Goal: Information Seeking & Learning: Check status

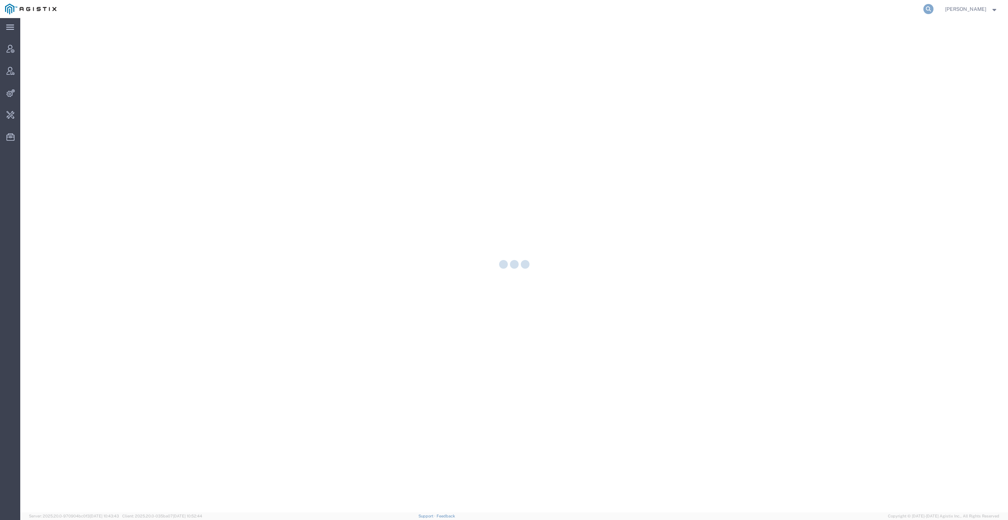
click at [933, 9] on icon at bounding box center [928, 9] width 10 height 10
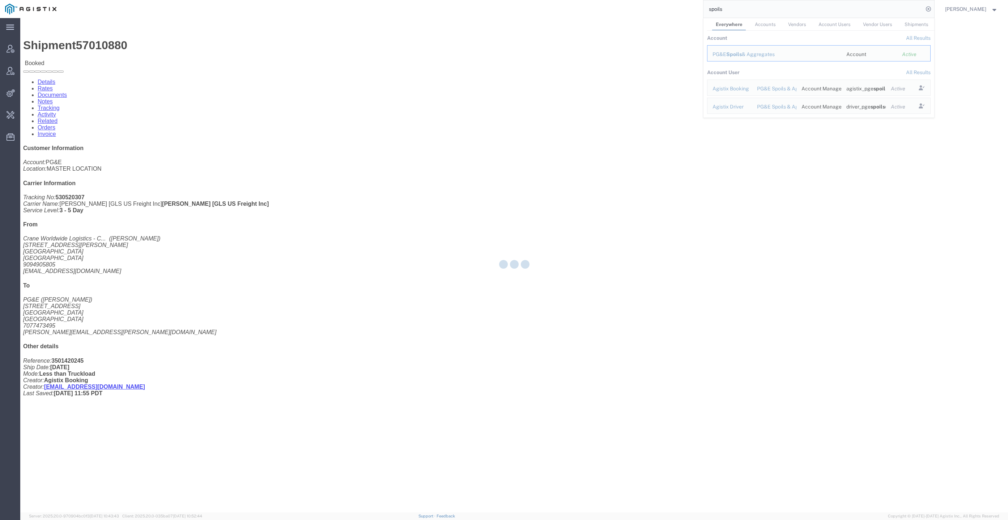
click at [791, 16] on input "spoils" at bounding box center [813, 8] width 220 height 17
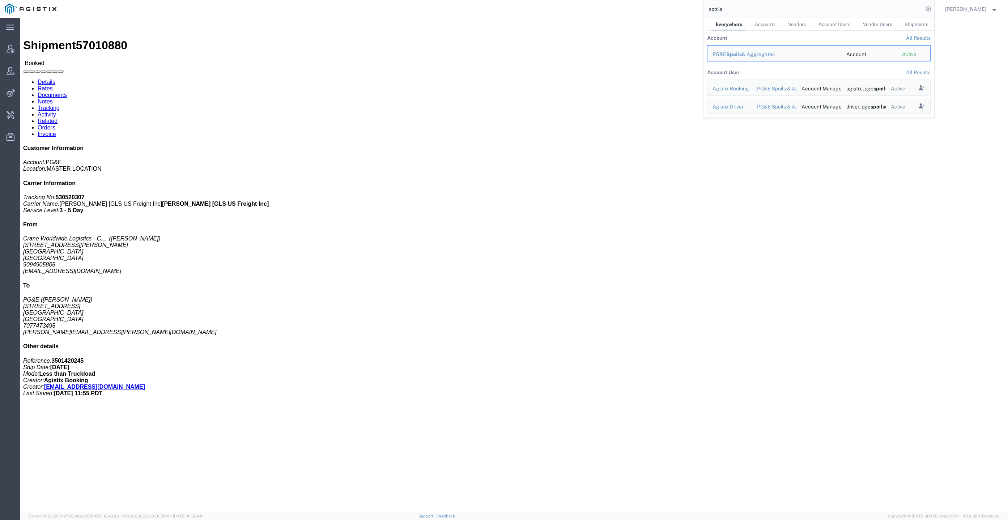
click at [791, 16] on input "spoils" at bounding box center [813, 8] width 220 height 17
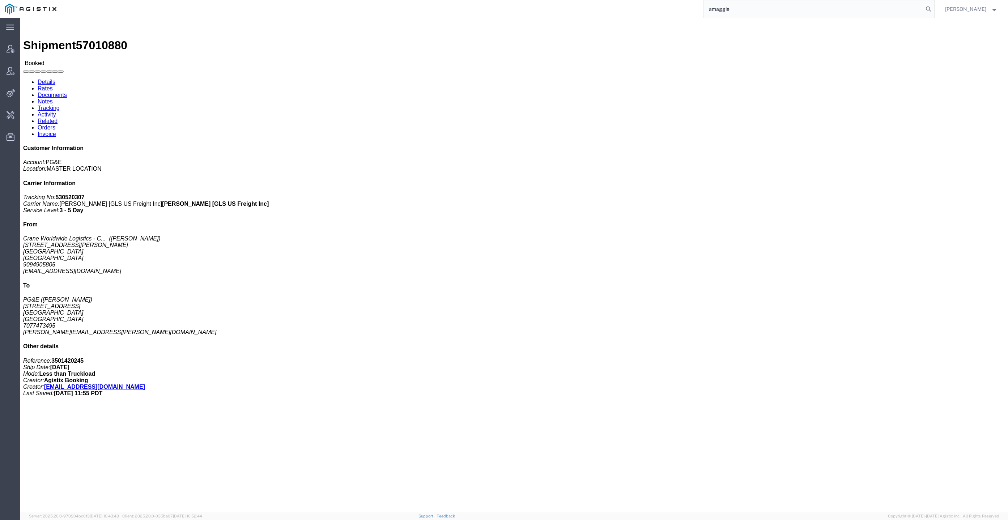
type input "amaggie"
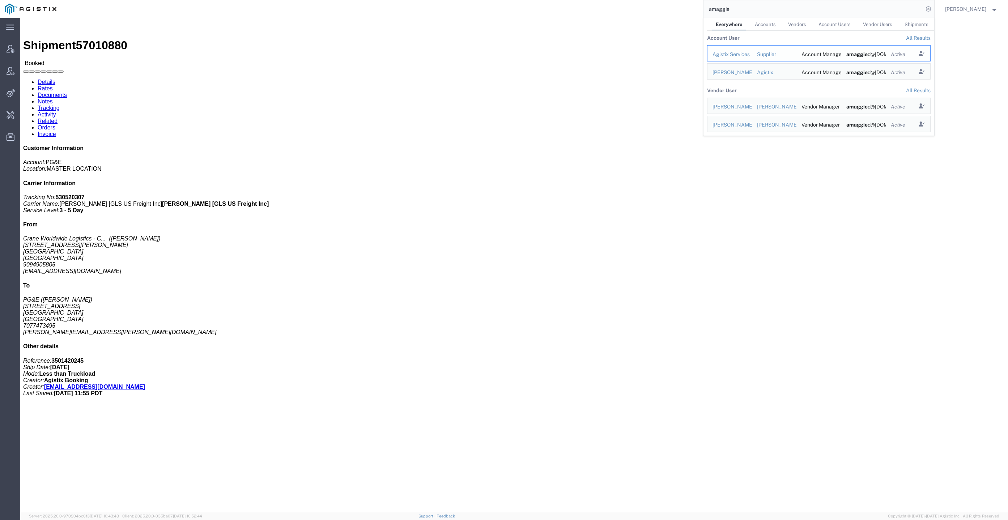
click at [747, 55] on div "Agistix Services" at bounding box center [729, 55] width 34 height 8
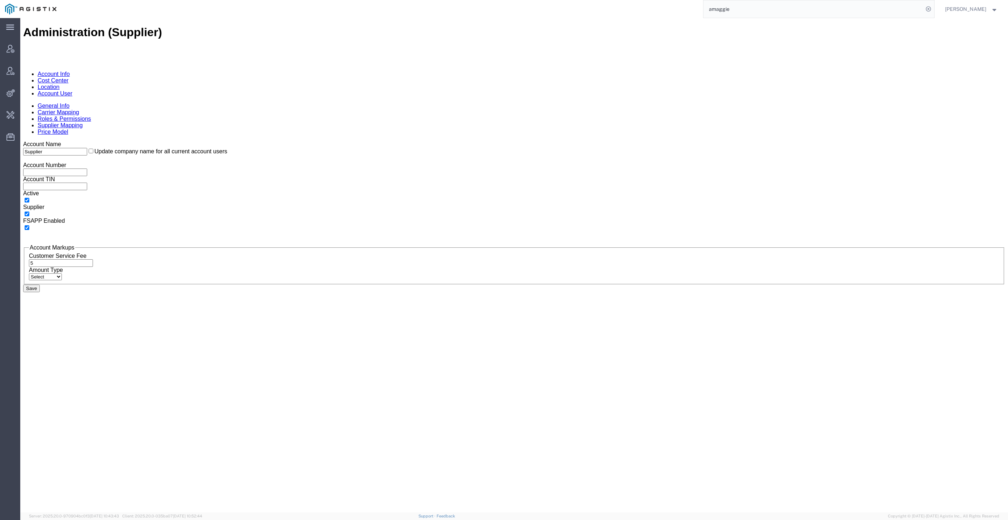
click at [72, 90] on link "Account User" at bounding box center [55, 93] width 35 height 6
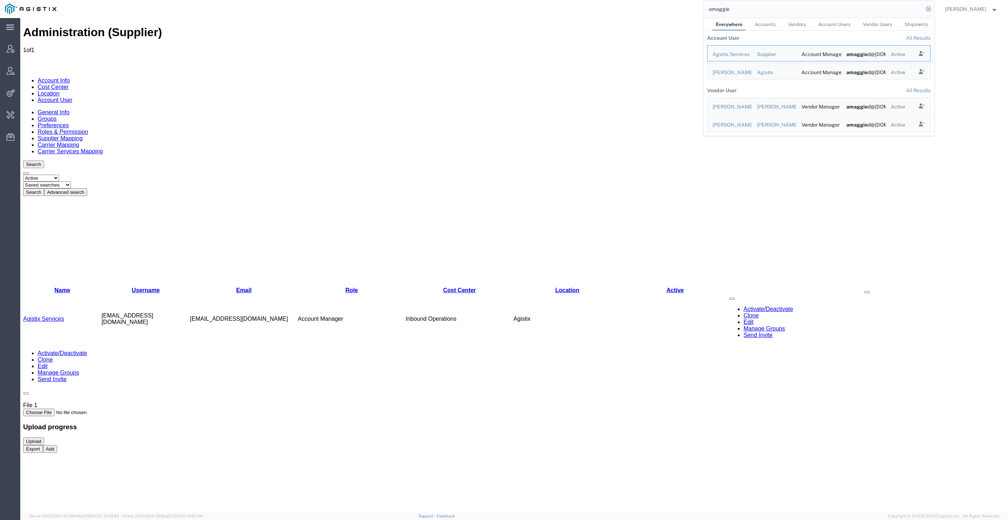
click at [818, 10] on input "amaggie" at bounding box center [813, 8] width 220 height 17
click at [747, 69] on div "Abbie Maggied" at bounding box center [729, 73] width 34 height 8
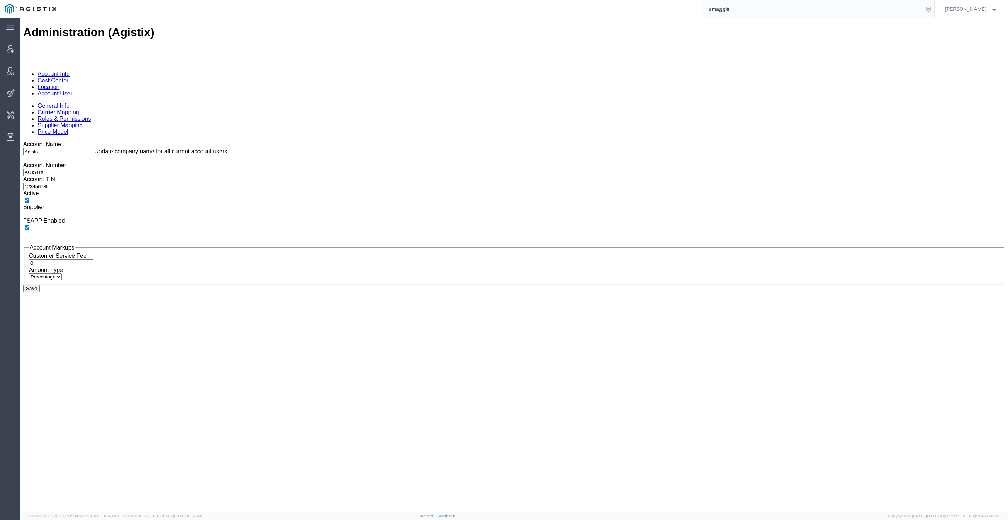
click at [72, 90] on link "Account User" at bounding box center [55, 93] width 35 height 6
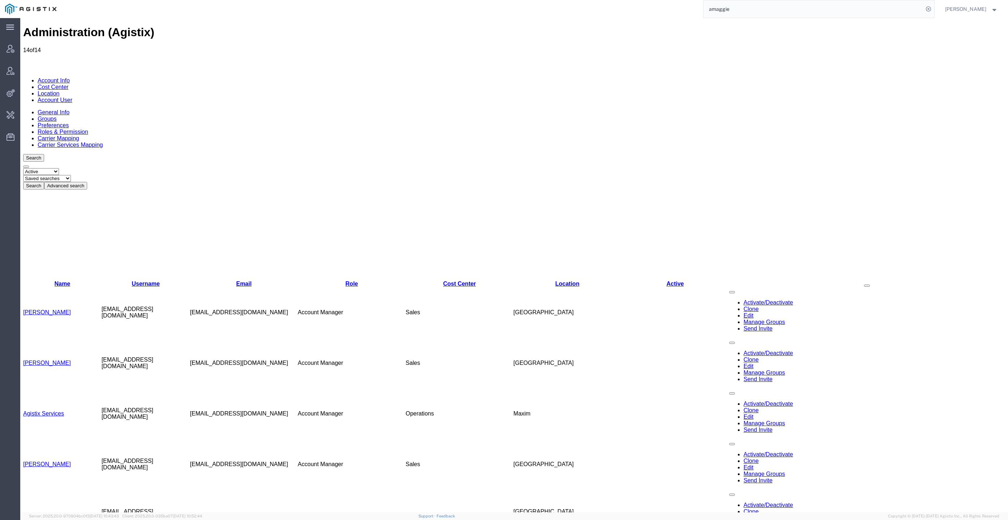
click at [58, 309] on link "Abbie Maggied" at bounding box center [47, 312] width 48 height 6
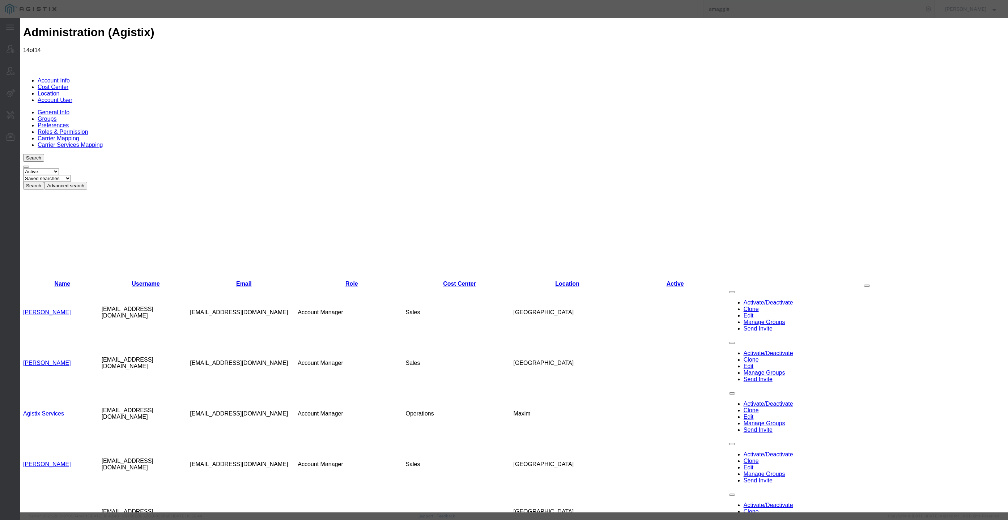
select select "COSTCENTER"
select select "38"
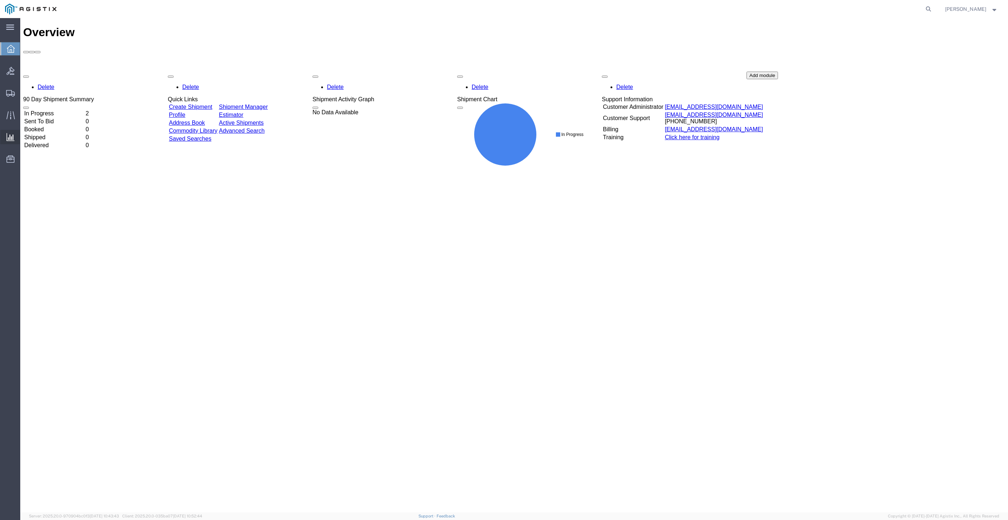
click at [15, 132] on div at bounding box center [10, 137] width 20 height 14
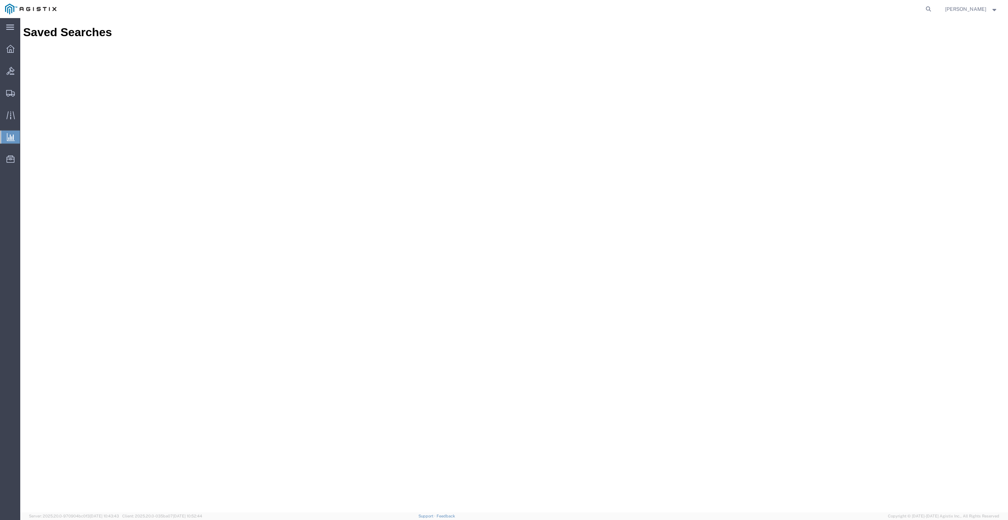
click at [971, 8] on span "Abbie Maggied" at bounding box center [965, 9] width 41 height 8
click at [962, 53] on link "Logout" at bounding box center [971, 51] width 64 height 12
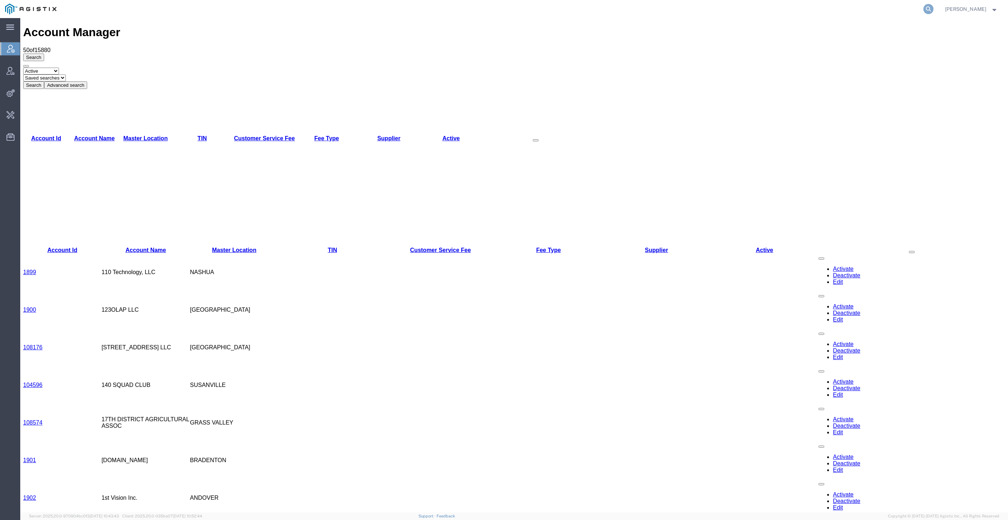
click at [933, 10] on icon at bounding box center [928, 9] width 10 height 10
paste input "56608466"
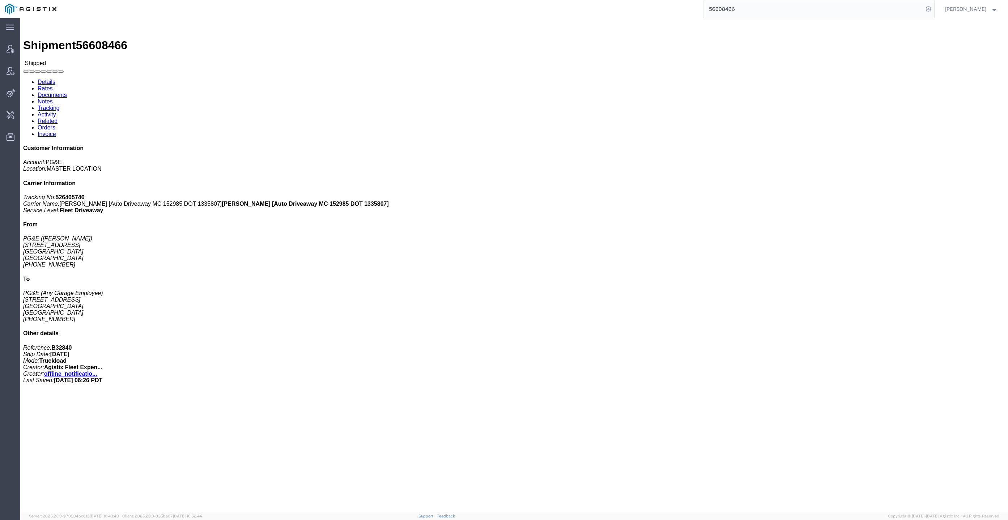
click link "Activity"
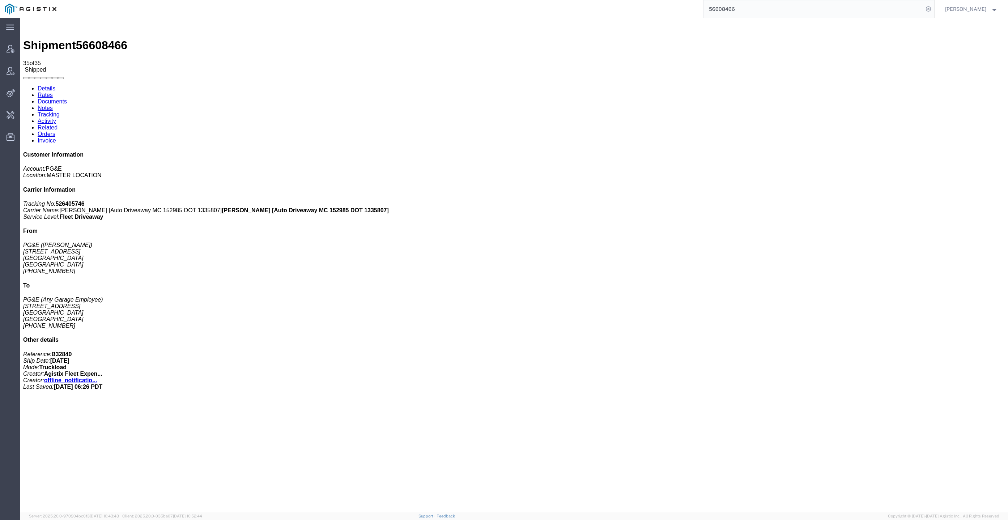
click at [744, 5] on input "56608466" at bounding box center [813, 8] width 220 height 17
type input "56446910"
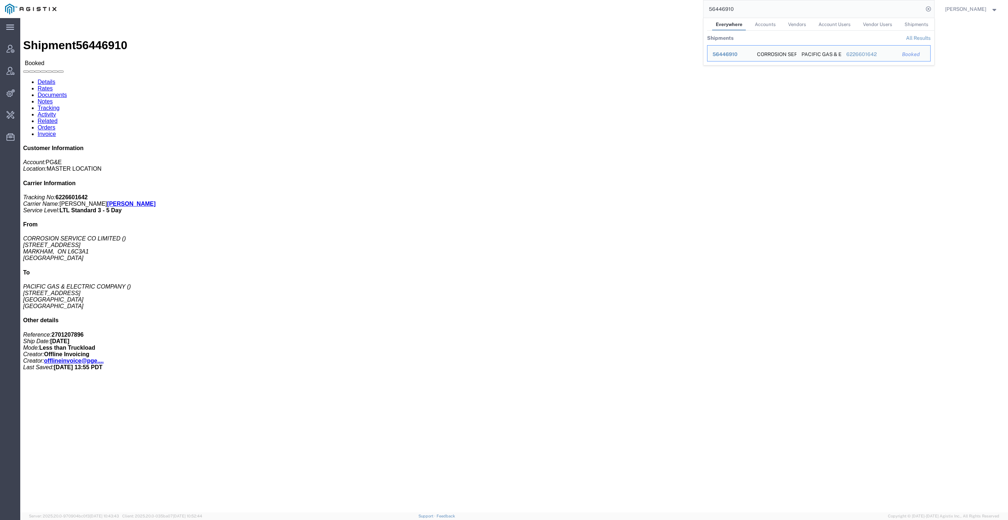
click b "2701207896"
copy b "2701207896"
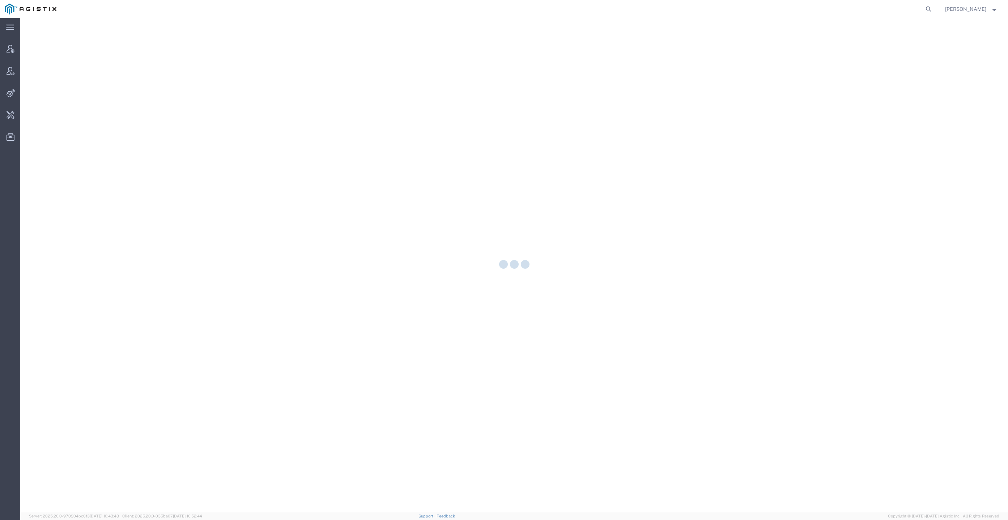
click at [934, 15] on form at bounding box center [929, 9] width 12 height 18
click at [933, 9] on icon at bounding box center [928, 9] width 10 height 10
paste input "2701207896"
type input "2701207896"
